Goal: Information Seeking & Learning: Learn about a topic

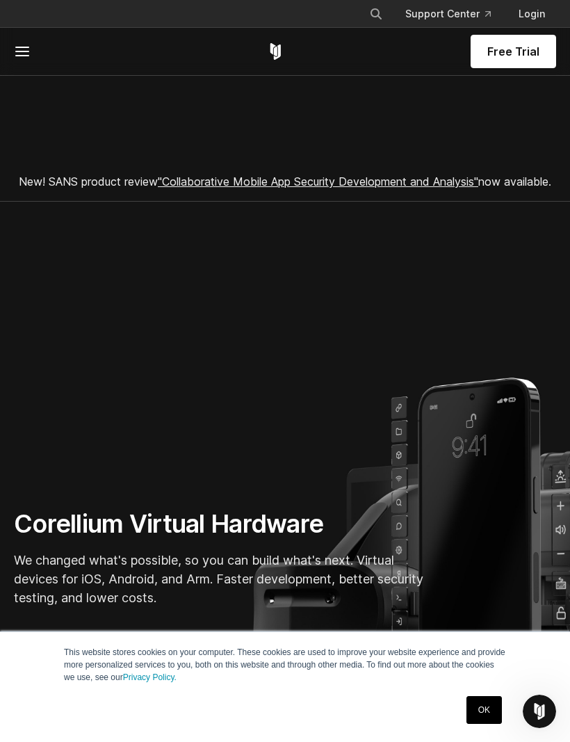
click at [44, 58] on span at bounding box center [47, 51] width 66 height 17
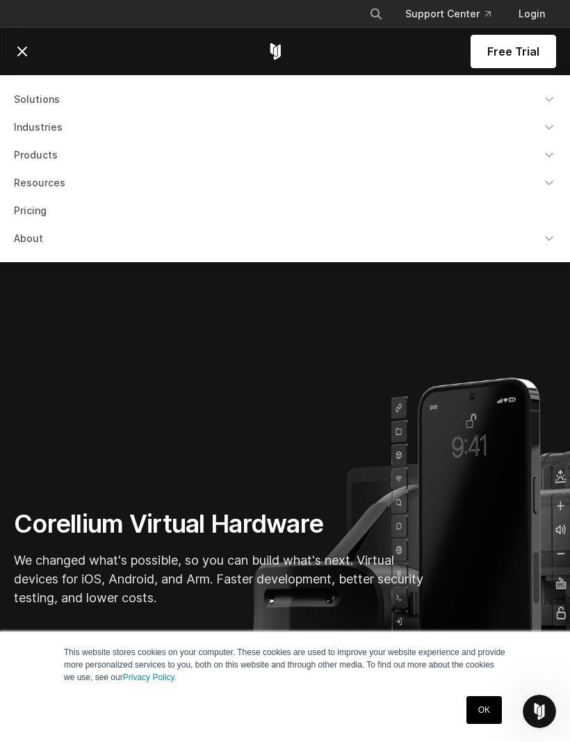
click at [27, 105] on link "Solutions" at bounding box center [285, 99] width 559 height 25
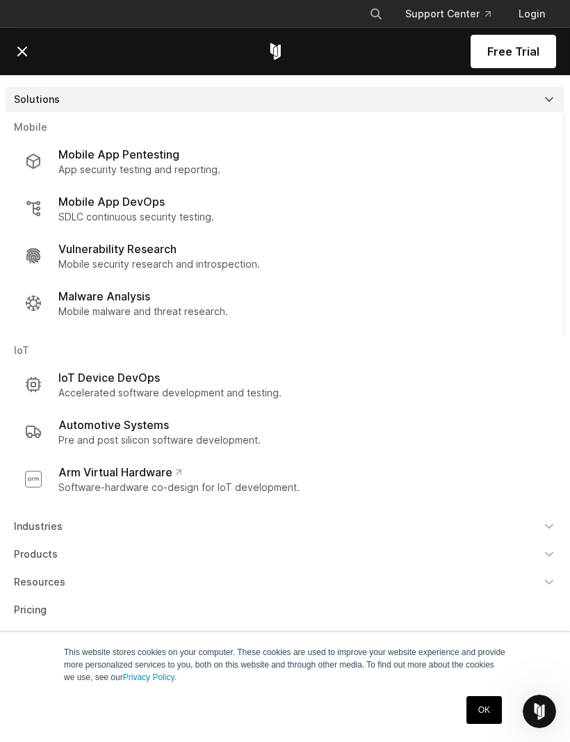
click at [16, 47] on icon at bounding box center [22, 51] width 17 height 17
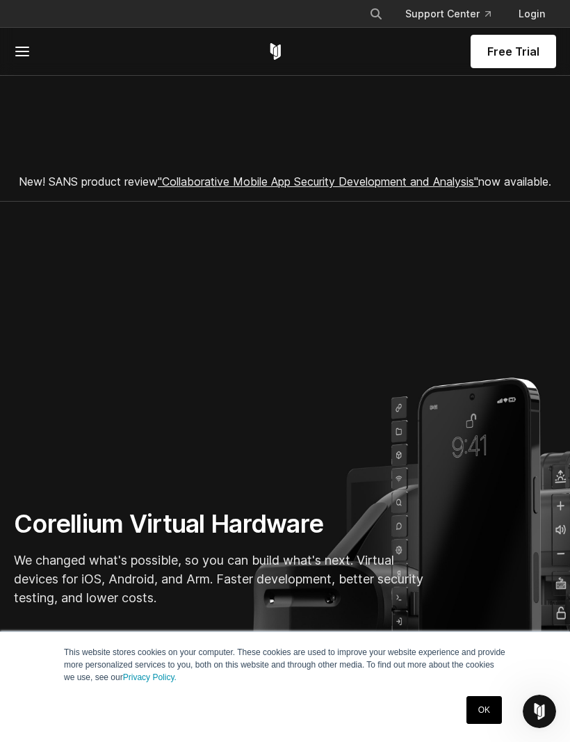
click at [19, 47] on line at bounding box center [22, 47] width 13 height 0
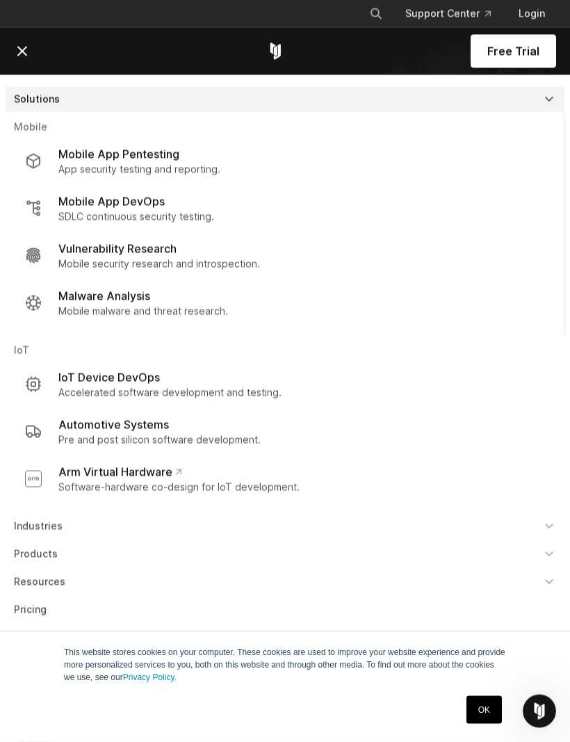
scroll to position [330, 0]
click at [33, 637] on link "About" at bounding box center [285, 637] width 559 height 25
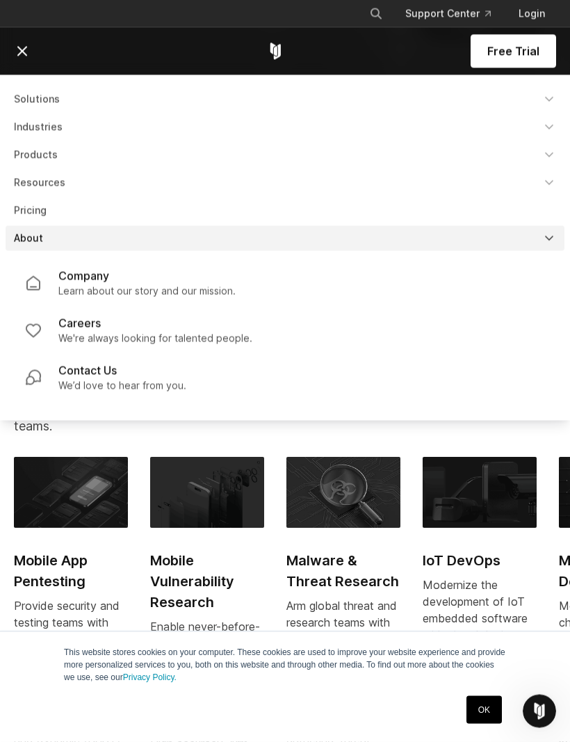
scroll to position [647, 0]
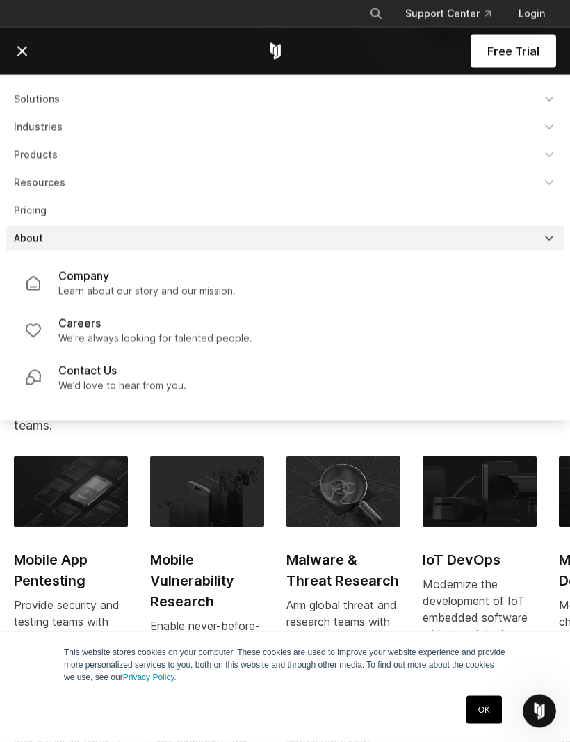
click at [79, 279] on p "Company" at bounding box center [83, 276] width 51 height 17
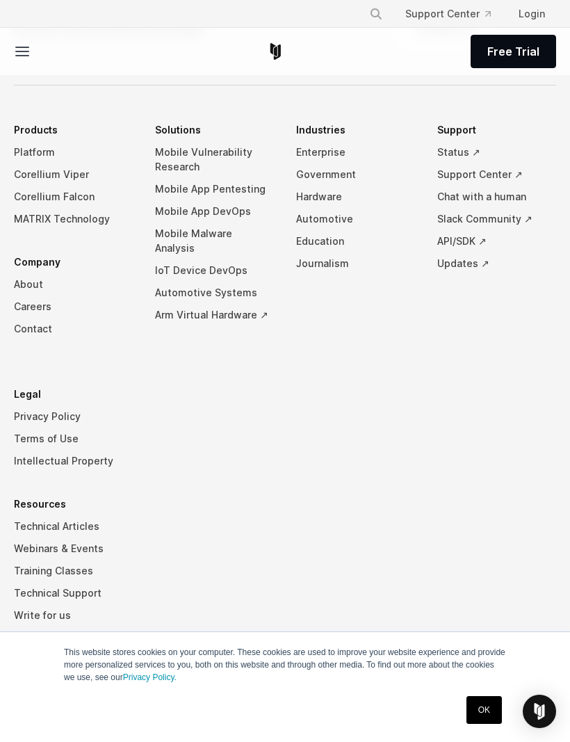
scroll to position [2305, 0]
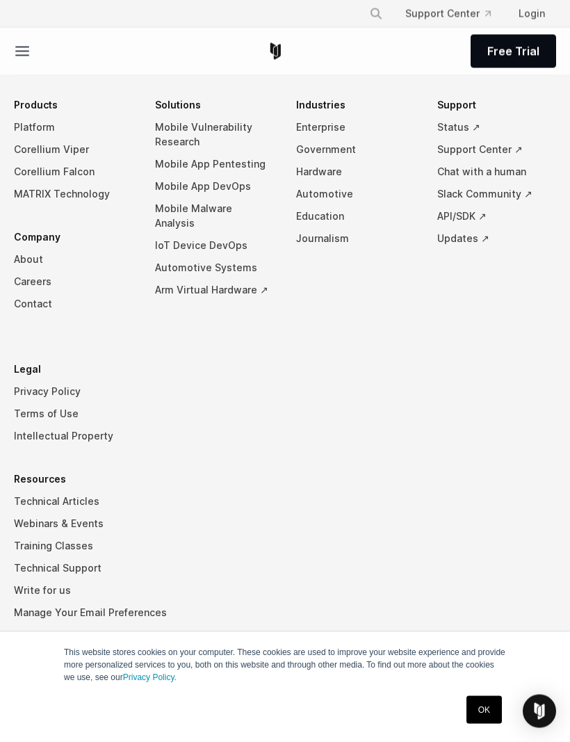
click at [29, 293] on link "Careers" at bounding box center [73, 281] width 119 height 22
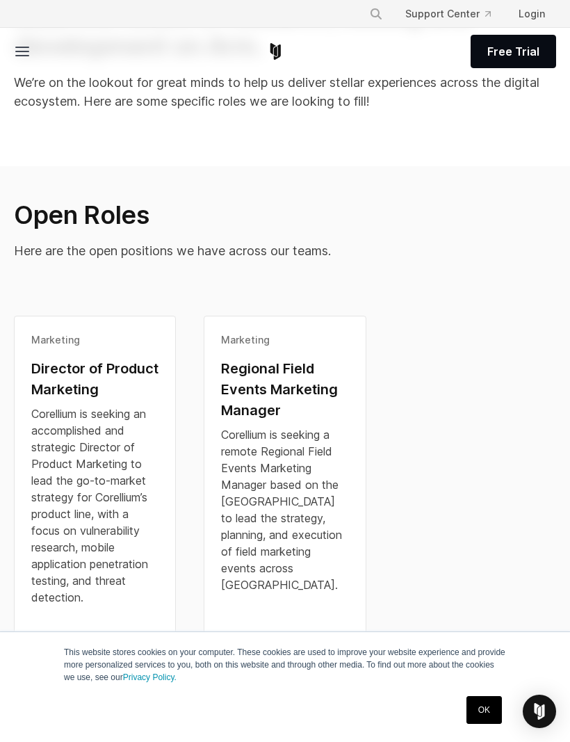
scroll to position [173, 0]
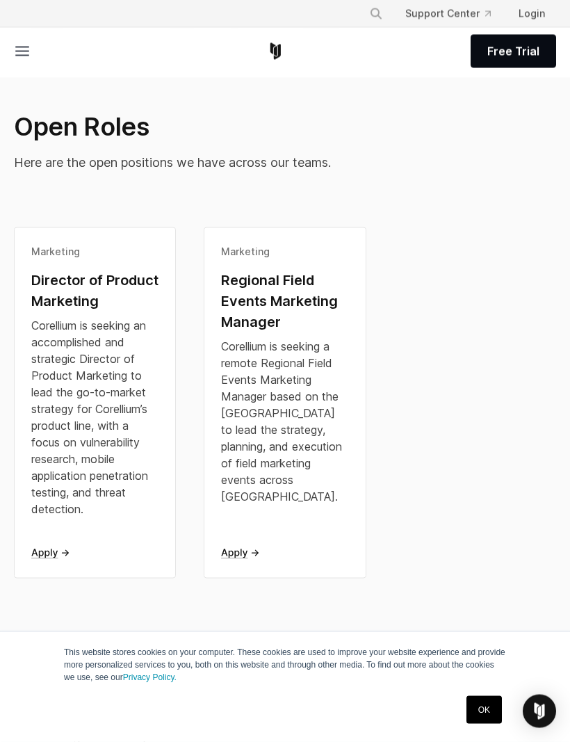
click at [60, 292] on div "Director of Product Marketing" at bounding box center [94, 291] width 127 height 42
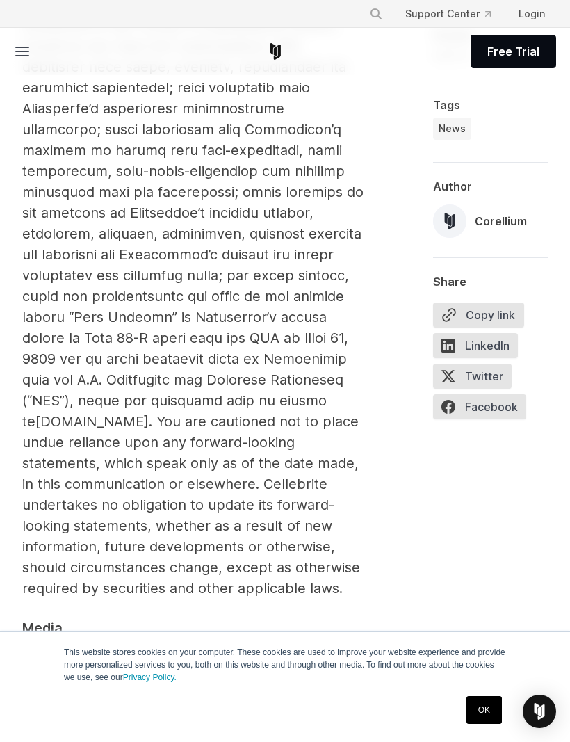
scroll to position [5961, 0]
